Goal: Task Accomplishment & Management: Use online tool/utility

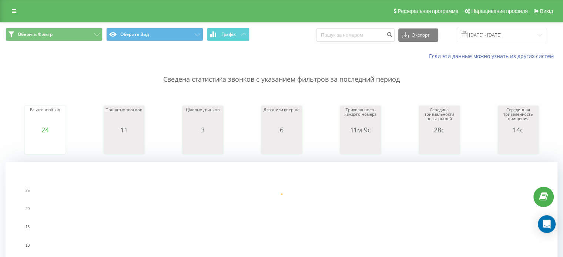
click at [40, 20] on div "Реферальная программа Наращивание профиля Вихід" at bounding box center [281, 11] width 563 height 22
click at [41, 36] on font "Оберить Фільтр" at bounding box center [35, 34] width 35 height 6
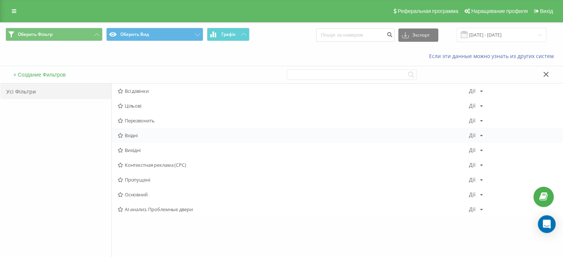
click at [147, 137] on span "Вхідні" at bounding box center [293, 135] width 351 height 5
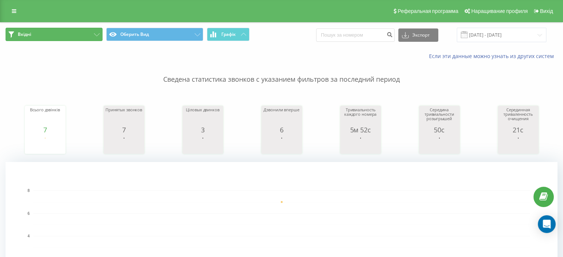
click at [55, 37] on button "Вхідні" at bounding box center [54, 34] width 97 height 13
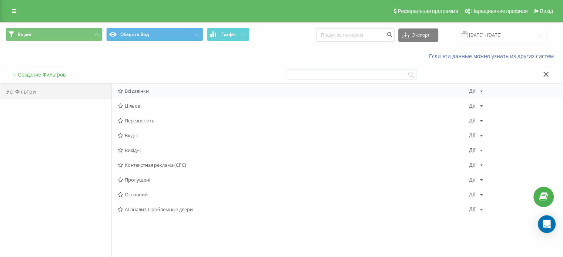
click at [136, 86] on div "Всі дзвінки Дії Редагувати Копіювати Видалити По замкованиям Поділитися" at bounding box center [337, 91] width 451 height 15
click at [173, 88] on span "Всі дзвінки" at bounding box center [293, 90] width 351 height 5
